Goal: Task Accomplishment & Management: Manage account settings

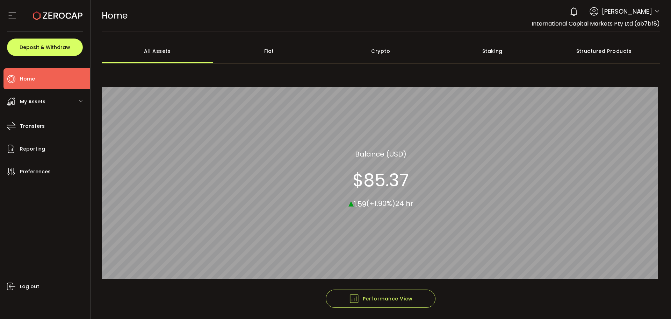
drag, startPoint x: 644, startPoint y: 9, endPoint x: 650, endPoint y: 10, distance: 6.2
click at [647, 9] on span "[PERSON_NAME]" at bounding box center [627, 11] width 50 height 9
click at [651, 10] on div "0 Aaditya Achreja Account International Capital Markets Pty Ltd (ab7bf8) Raw Tr…" at bounding box center [613, 11] width 94 height 15
click at [656, 10] on icon at bounding box center [658, 12] width 6 height 6
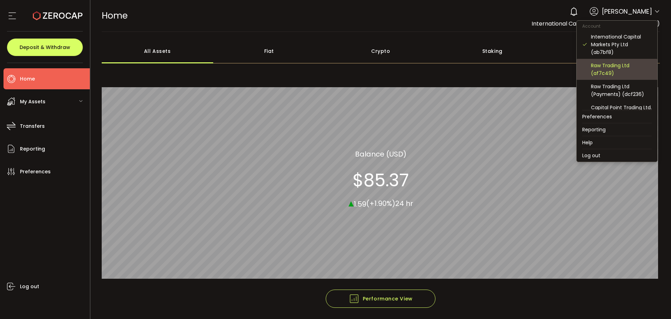
click at [611, 72] on div "Raw Trading Ltd (af7c49)" at bounding box center [621, 69] width 61 height 15
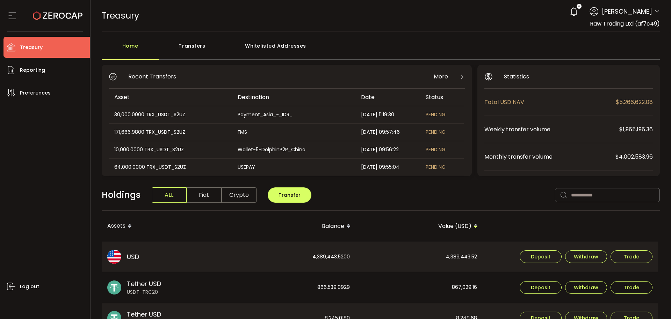
drag, startPoint x: 195, startPoint y: 47, endPoint x: 205, endPoint y: 64, distance: 19.9
click at [195, 47] on div "Transfers" at bounding box center [192, 49] width 66 height 21
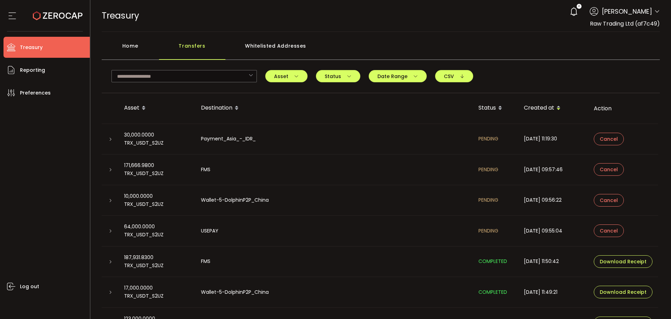
click at [108, 141] on div at bounding box center [110, 138] width 6 height 7
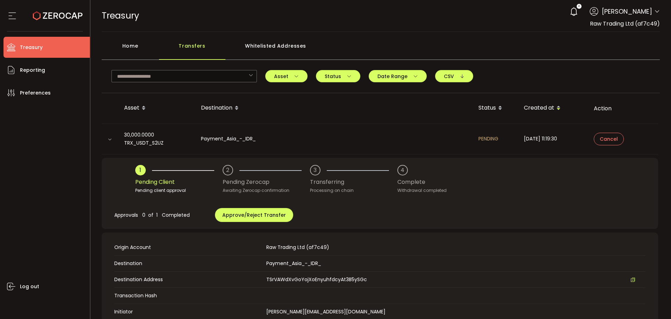
drag, startPoint x: 114, startPoint y: 138, endPoint x: 125, endPoint y: 143, distance: 12.2
click at [114, 138] on div at bounding box center [110, 138] width 17 height 7
click at [111, 139] on icon at bounding box center [110, 139] width 4 height 4
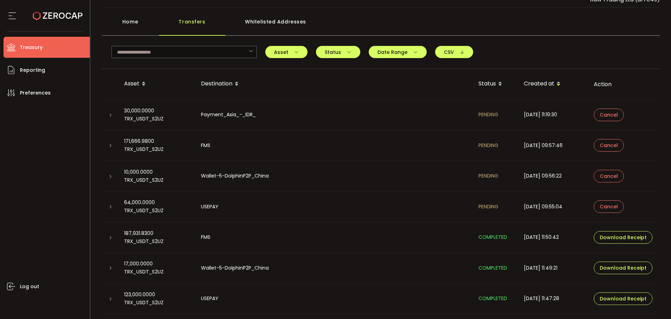
scroll to position [49, 0]
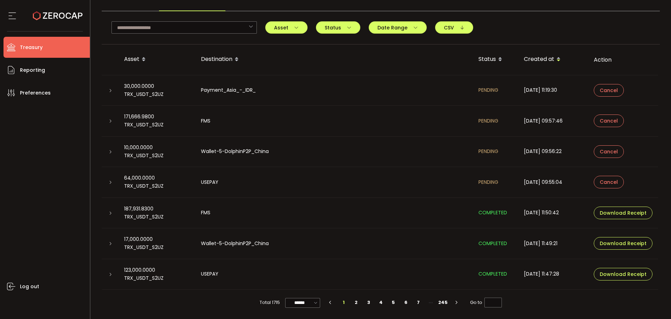
drag, startPoint x: 115, startPoint y: 181, endPoint x: 111, endPoint y: 179, distance: 4.9
click at [114, 179] on div at bounding box center [110, 181] width 17 height 7
click at [111, 179] on div at bounding box center [110, 181] width 6 height 7
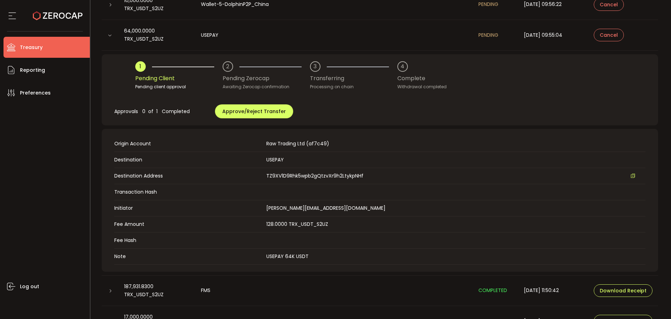
scroll to position [188, 0]
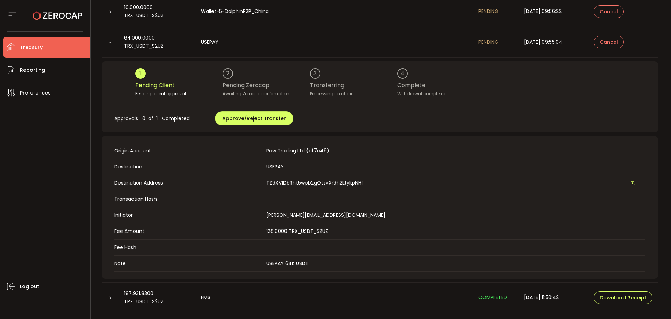
click at [396, 124] on div "Approvals 0 of 1 Completed Approve/Reject Transfer" at bounding box center [380, 118] width 532 height 28
drag, startPoint x: 249, startPoint y: 126, endPoint x: 248, endPoint y: 119, distance: 7.7
click at [248, 125] on div "Approvals 0 of 1 Completed Approve/Reject Transfer" at bounding box center [380, 118] width 532 height 28
click at [248, 119] on span "Approve/Reject Transfer" at bounding box center [254, 118] width 64 height 7
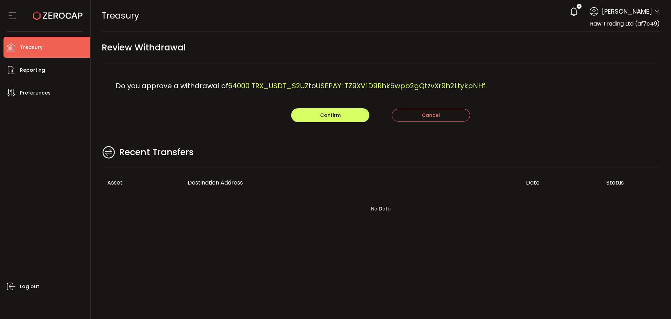
click at [204, 87] on span "Do you approve a withdrawal of" at bounding box center [172, 86] width 113 height 10
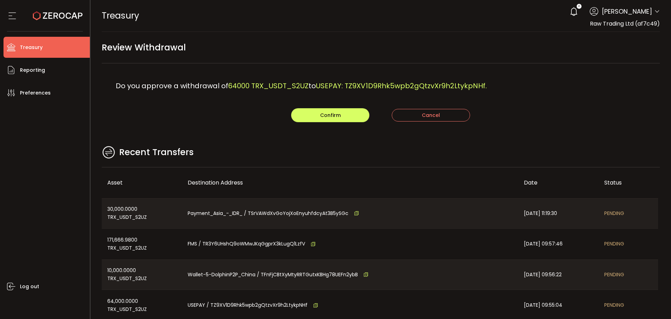
click at [274, 162] on div "Recent Transfers" at bounding box center [381, 155] width 559 height 23
click at [310, 123] on main "Review Withdrawal Do you approve a withdrawal of 64000 TRX_USDT_S2UZ to USEPAY:…" at bounding box center [381, 202] width 581 height 340
click at [313, 118] on button "Confirm" at bounding box center [330, 115] width 78 height 14
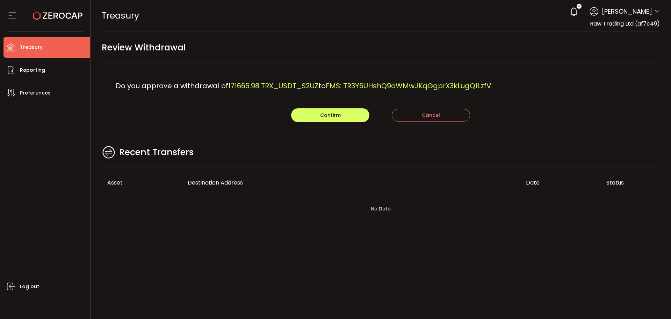
click at [306, 145] on div "Recent Transfers" at bounding box center [381, 155] width 559 height 23
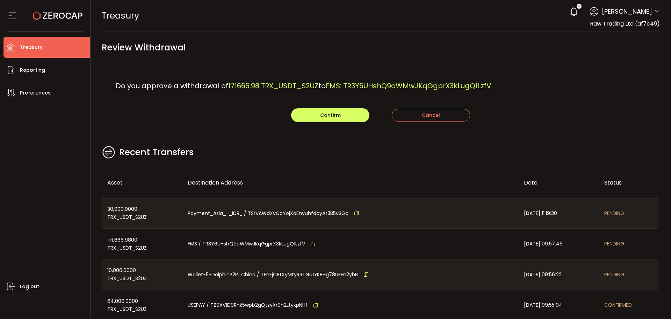
click at [330, 157] on div "Recent Transfers" at bounding box center [381, 155] width 559 height 23
click at [306, 104] on div "Do you approve a withdrawal of 171666.98 TRX_USDT_S2UZ to FMS: TR3Y6UHshQ9oWMwJ…" at bounding box center [381, 85] width 559 height 45
click at [317, 110] on button "Confirm" at bounding box center [330, 115] width 78 height 14
click at [358, 157] on div "Recent Transfers" at bounding box center [381, 155] width 559 height 23
click at [337, 115] on span "Confirm" at bounding box center [330, 115] width 21 height 7
